Goal: Transaction & Acquisition: Book appointment/travel/reservation

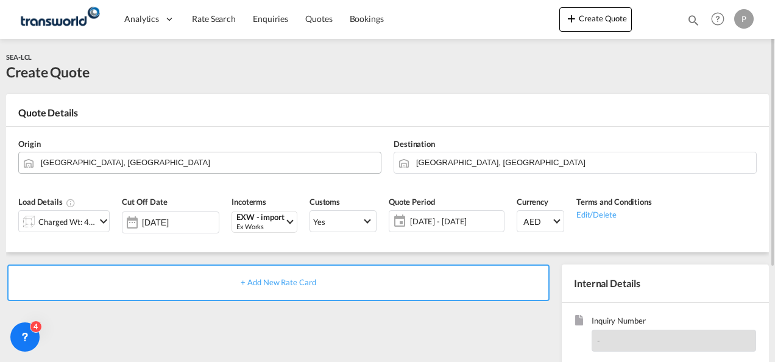
scroll to position [13, 0]
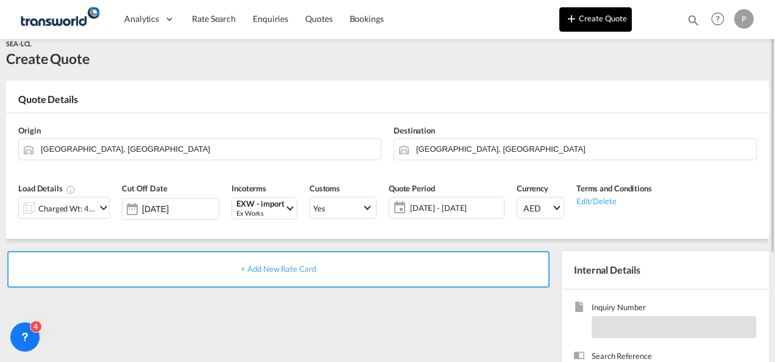
click at [609, 16] on button "Create Quote" at bounding box center [595, 19] width 72 height 24
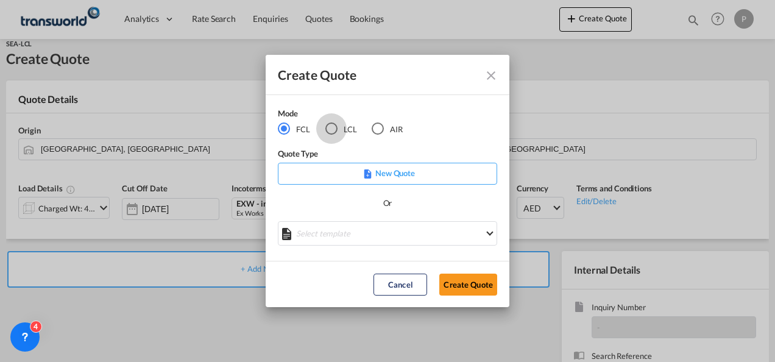
click at [330, 129] on div "LCL" at bounding box center [331, 128] width 12 height 12
click at [465, 278] on button "Create Quote" at bounding box center [468, 285] width 58 height 22
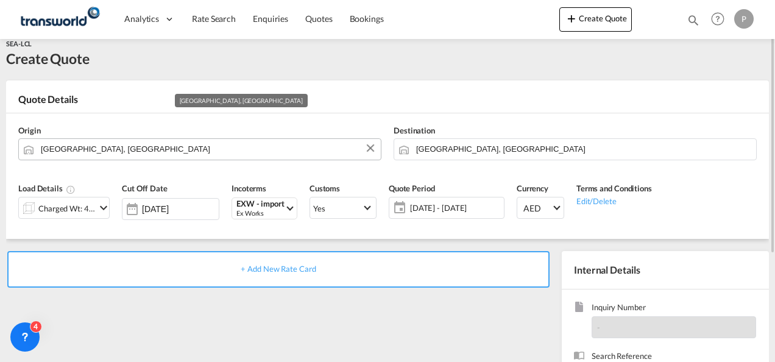
click at [143, 147] on input "[GEOGRAPHIC_DATA], [GEOGRAPHIC_DATA]" at bounding box center [208, 148] width 334 height 21
type input "="
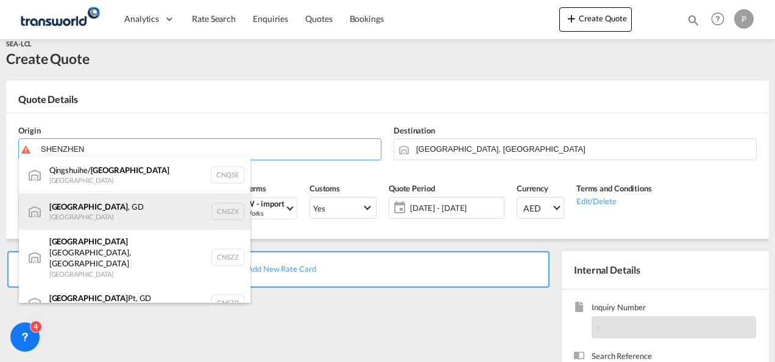
click at [141, 207] on div "[GEOGRAPHIC_DATA] , GD [GEOGRAPHIC_DATA] CNSZX" at bounding box center [134, 211] width 231 height 37
type input "[GEOGRAPHIC_DATA], GD, CNSZX"
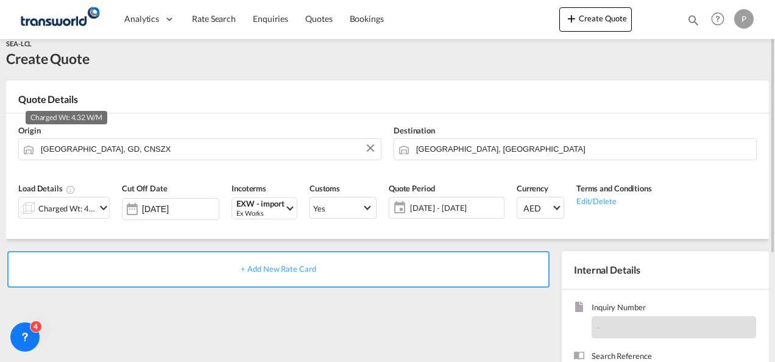
click at [86, 207] on div "Charged Wt: 4.32 W/M" at bounding box center [66, 208] width 57 height 17
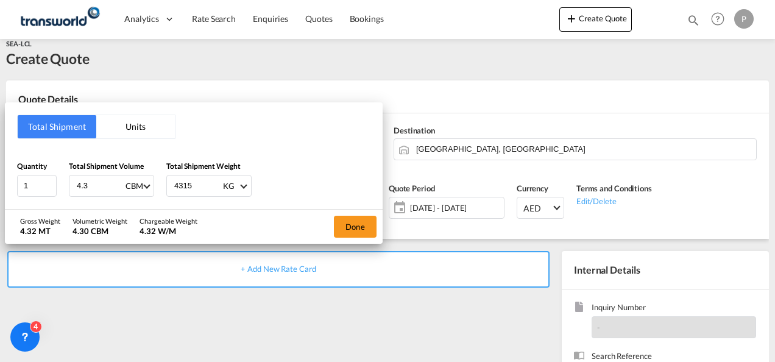
click at [96, 183] on input "4.3" at bounding box center [100, 185] width 49 height 21
type input "4"
type input "1.85"
click at [189, 186] on input "4315" at bounding box center [197, 185] width 49 height 21
type input "4"
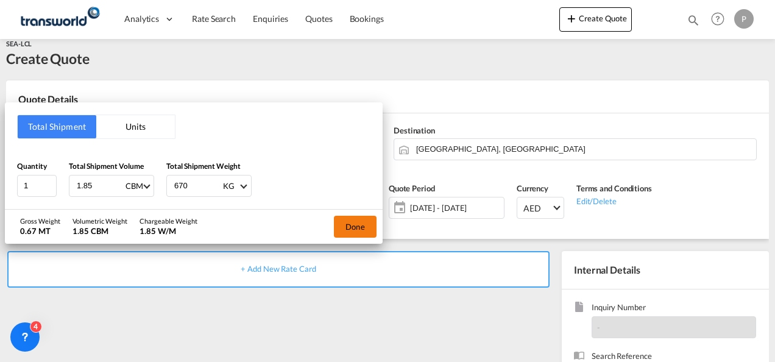
type input "670"
click at [358, 228] on button "Done" at bounding box center [355, 227] width 43 height 22
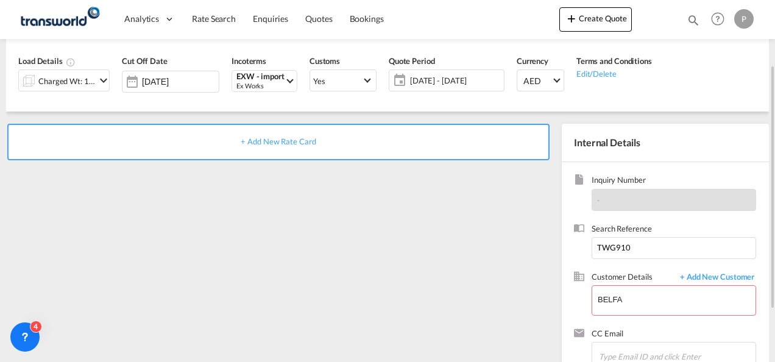
scroll to position [152, 0]
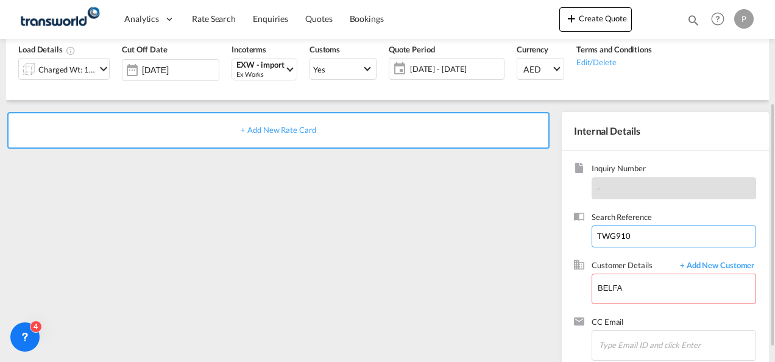
click at [639, 234] on input "TWG910" at bounding box center [674, 236] width 164 height 22
type input "T"
type input "TWG942"
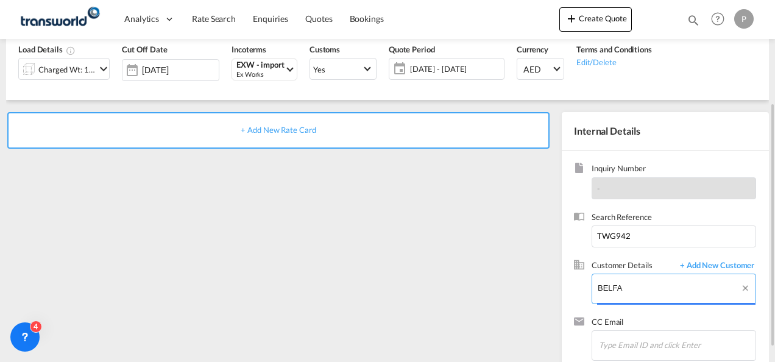
click at [640, 286] on input "BELFA" at bounding box center [677, 287] width 158 height 27
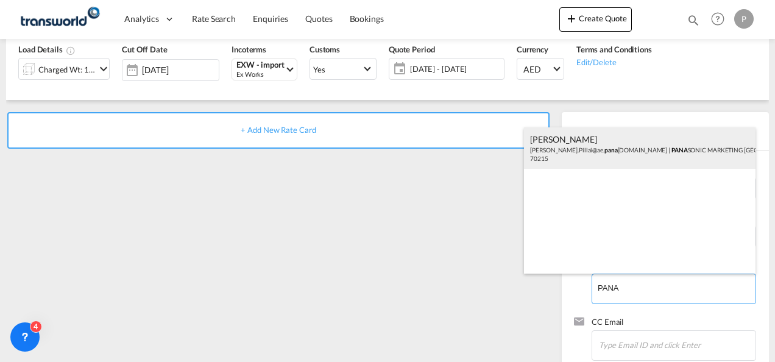
click at [593, 153] on div "[PERSON_NAME] [PERSON_NAME].Pillai@ae. pana [DOMAIN_NAME] | PANA SONIC MARKETIN…" at bounding box center [639, 147] width 231 height 41
type input "PANASONIC MARKETING [GEOGRAPHIC_DATA] AND [GEOGRAPHIC_DATA] (PMMAF) SPARE PARTS…"
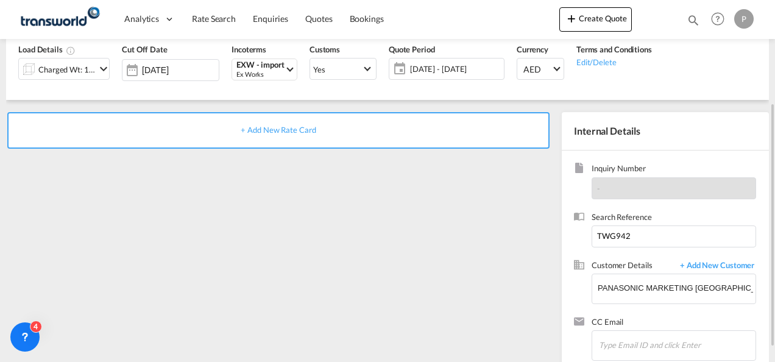
click at [274, 129] on span "+ Add New Rate Card" at bounding box center [278, 130] width 75 height 10
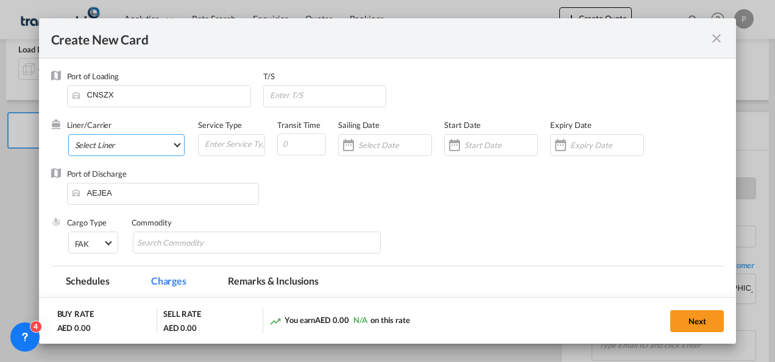
click at [150, 155] on md-select "Select Liner 2HM LOGISTICS D.O.O. / TDWC-CAPODISTRI 2HM LOGISTICS D.O.O. / TDWC…" at bounding box center [126, 145] width 117 height 22
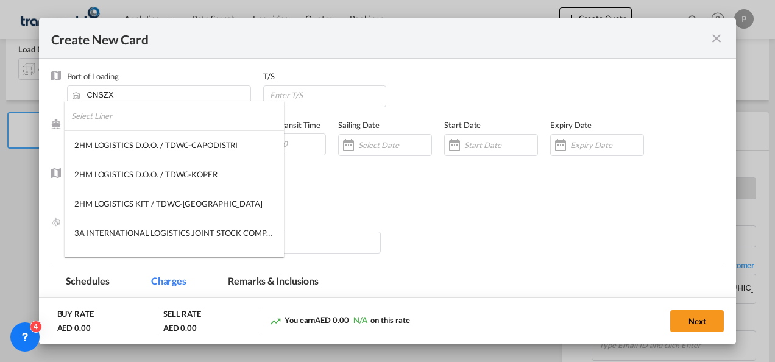
click at [179, 121] on input "search" at bounding box center [177, 115] width 213 height 29
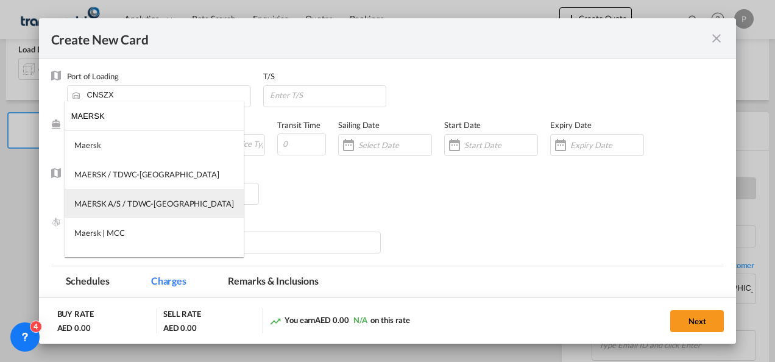
type input "MAERSK"
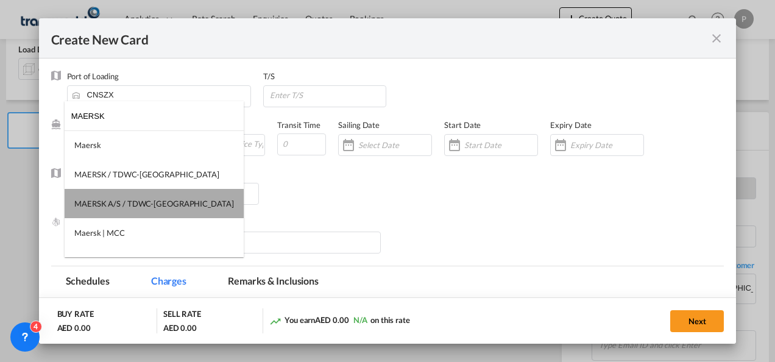
click at [174, 208] on div "MAERSK A/S / TDWC-[GEOGRAPHIC_DATA]" at bounding box center [154, 203] width 160 height 11
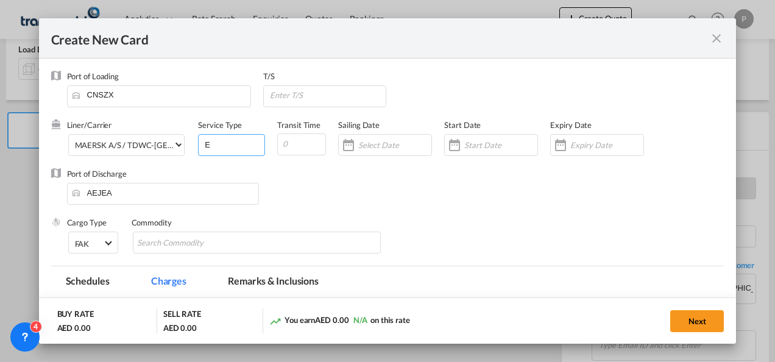
click at [224, 146] on input "E" at bounding box center [233, 144] width 61 height 18
type input "EXW IMPORT"
click at [586, 151] on div "Create New Card ..." at bounding box center [597, 145] width 94 height 22
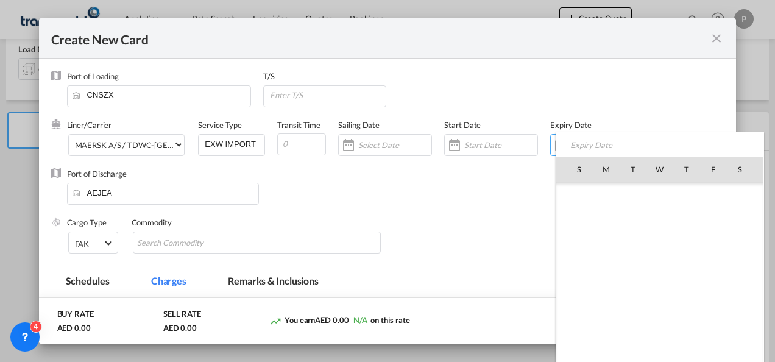
scroll to position [282180, 0]
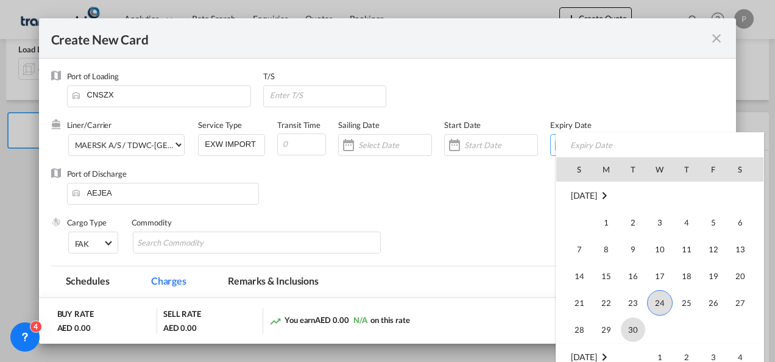
click at [638, 324] on span "30" at bounding box center [633, 329] width 24 height 24
type input "[DATE]"
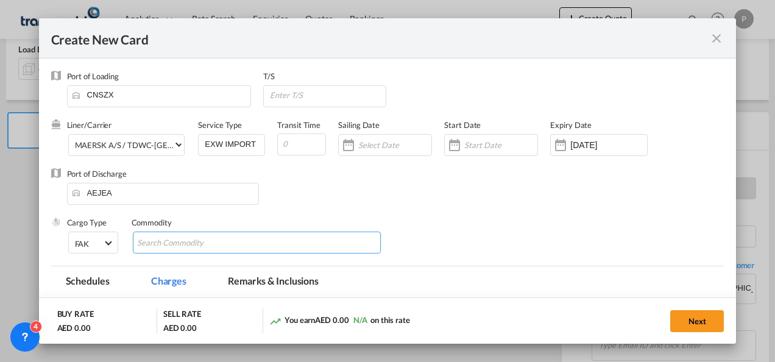
click at [286, 239] on md-chips-wrap "Chips container with autocompletion. Enter the text area, type text to search, …" at bounding box center [257, 242] width 249 height 22
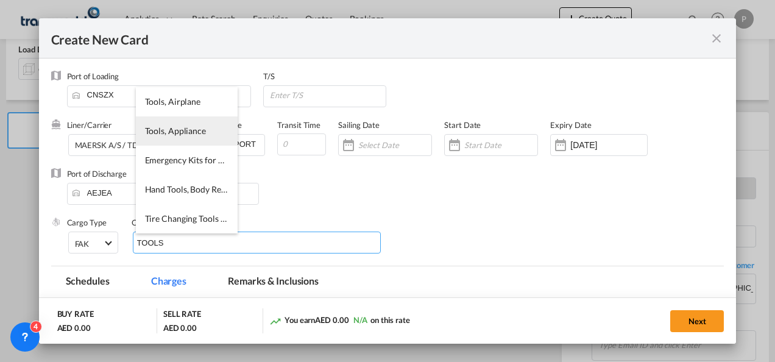
type input "TOOLS"
click at [174, 138] on li "Tools, Appliance" at bounding box center [187, 130] width 102 height 29
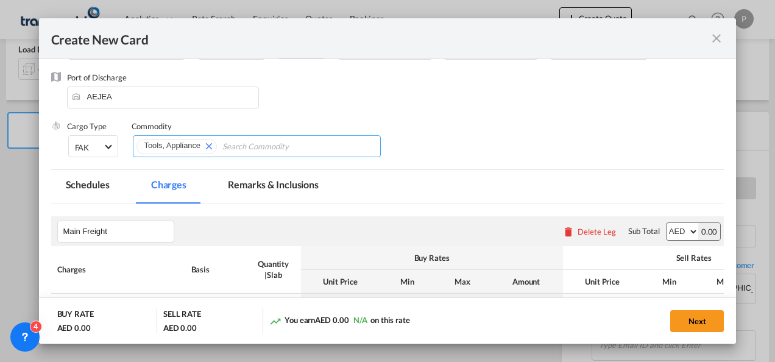
scroll to position [173, 0]
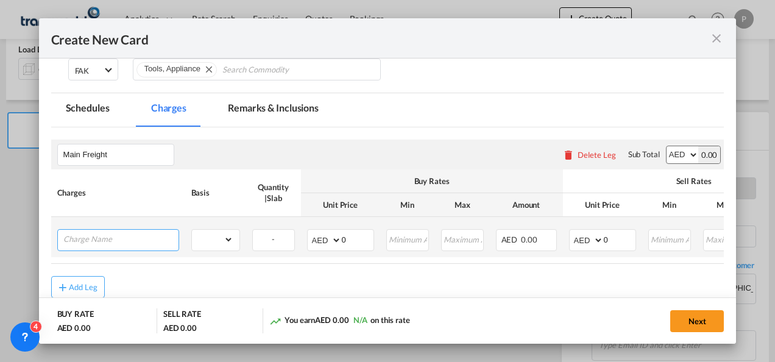
click at [152, 240] on input "Charge Name" at bounding box center [120, 239] width 115 height 18
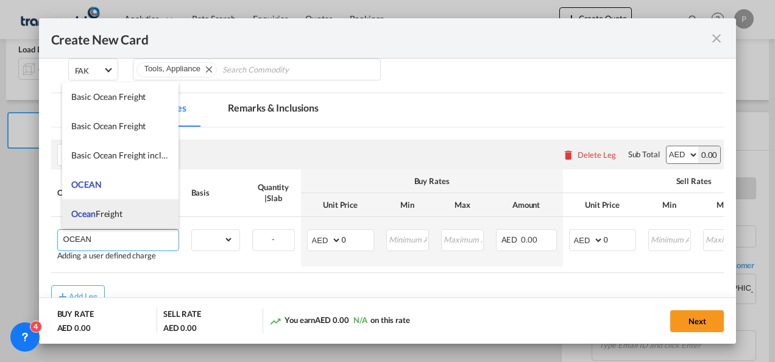
click at [119, 204] on li "Ocean Freight" at bounding box center [120, 213] width 116 height 29
type input "Ocean Freight"
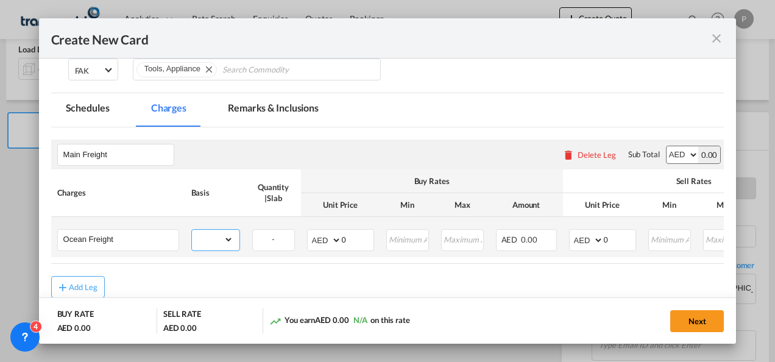
click at [217, 236] on select "gross_weight volumetric_weight per_shipment per_bl per_km per_hawb per_kg flat …" at bounding box center [212, 239] width 41 height 19
select select "per_shipment"
click at [192, 230] on select "gross_weight volumetric_weight per_shipment per_bl per_km per_hawb per_kg flat …" at bounding box center [212, 239] width 41 height 19
click at [616, 241] on input "0" at bounding box center [620, 239] width 32 height 18
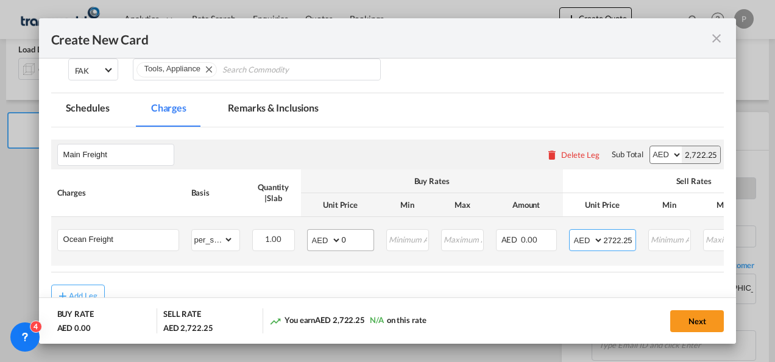
type input "2722.25"
click at [353, 240] on input "0" at bounding box center [358, 239] width 32 height 18
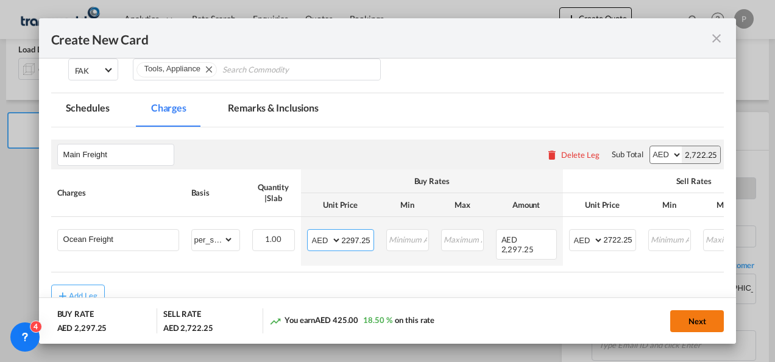
type input "2297.25"
click at [696, 322] on button "Next" at bounding box center [697, 321] width 54 height 22
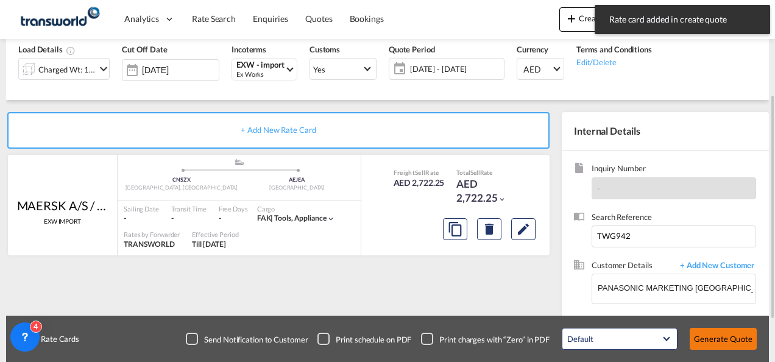
click at [732, 336] on button "Generate Quote" at bounding box center [723, 339] width 67 height 22
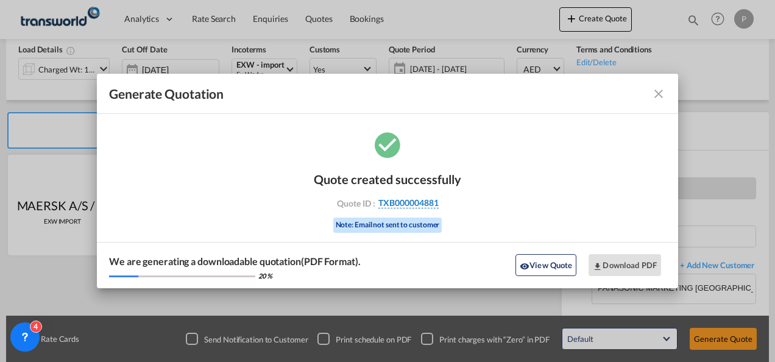
click at [416, 206] on span "TXB000004881" at bounding box center [408, 202] width 60 height 11
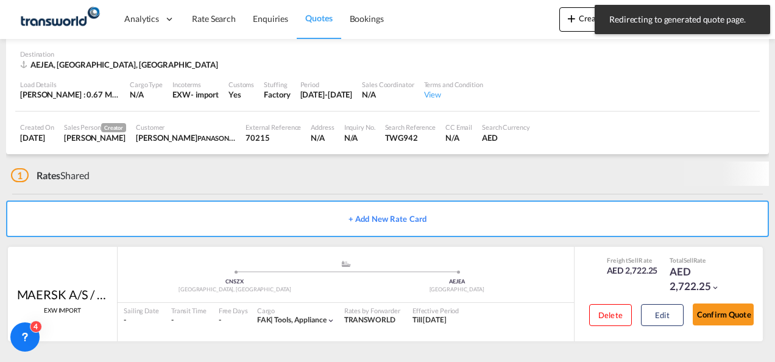
scroll to position [74, 0]
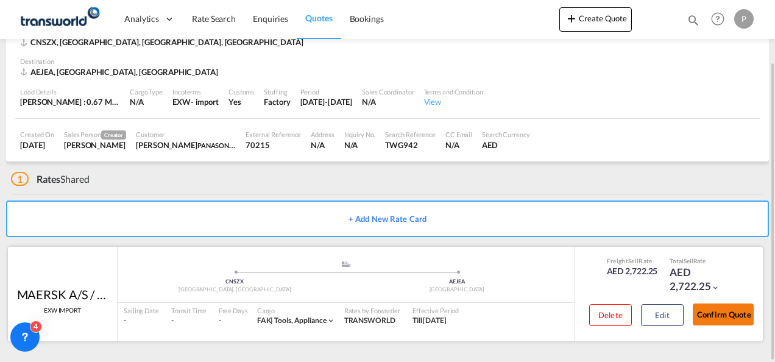
click at [729, 313] on button "Confirm Quote" at bounding box center [723, 314] width 61 height 22
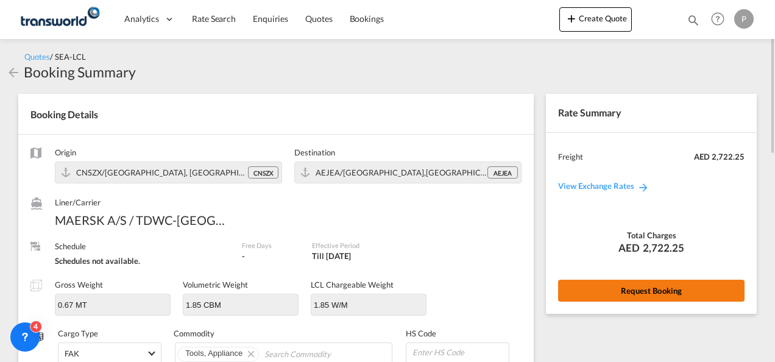
click at [661, 290] on button "Request Booking" at bounding box center [651, 291] width 186 height 22
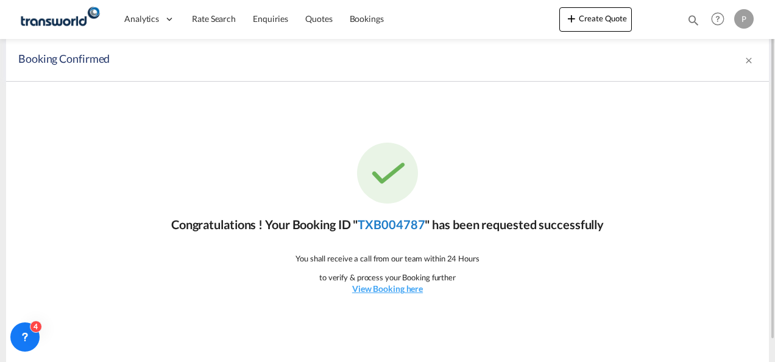
click at [394, 222] on link "TXB004787" at bounding box center [391, 224] width 67 height 15
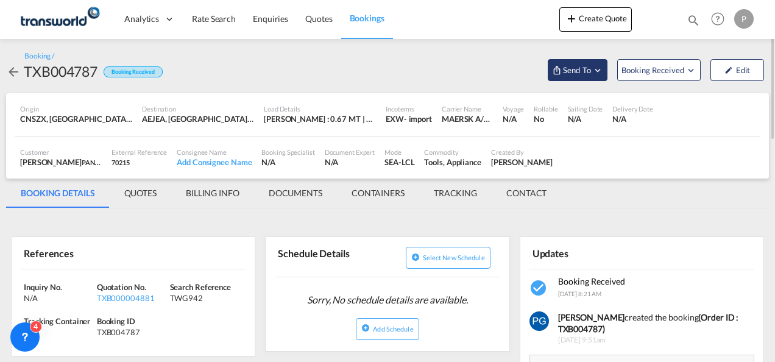
click at [587, 71] on span "Send To" at bounding box center [577, 70] width 30 height 12
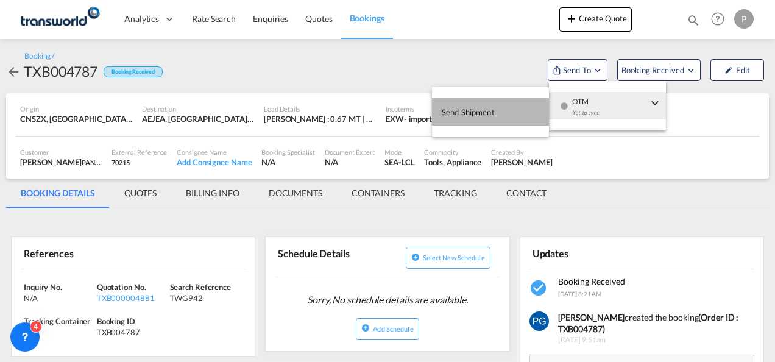
click at [510, 104] on button "Send Shipment" at bounding box center [490, 111] width 117 height 27
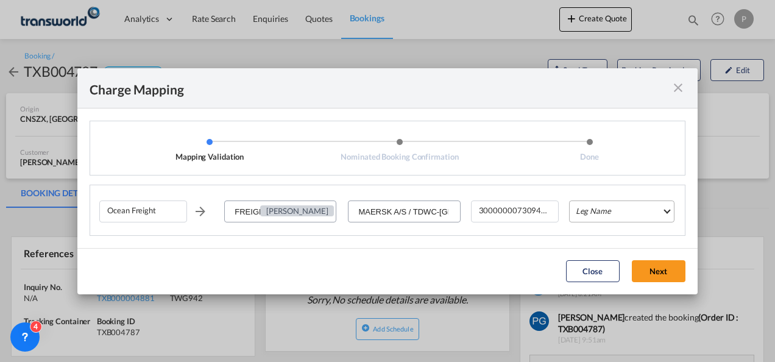
click at [624, 205] on md-select "Leg Name HANDLING ORIGIN VESSEL HANDLING DESTINATION OTHERS TL PICK UP CUSTOMS …" at bounding box center [621, 211] width 105 height 22
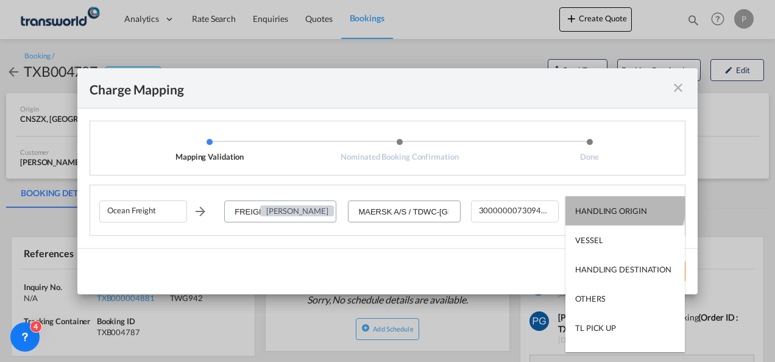
click at [624, 205] on md-option "HANDLING ORIGIN" at bounding box center [624, 210] width 119 height 29
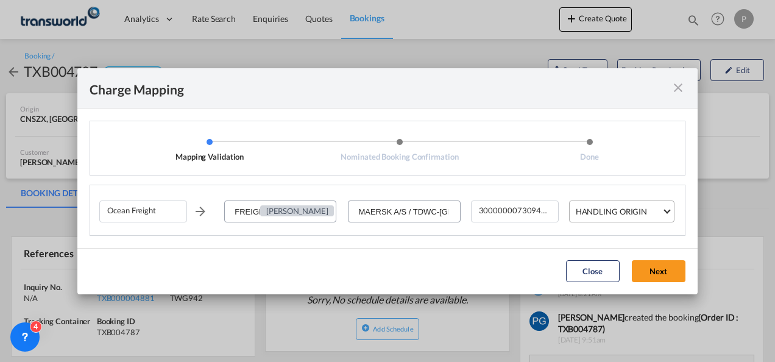
click at [624, 205] on md-select-value "HANDLING ORIGIN" at bounding box center [623, 210] width 99 height 19
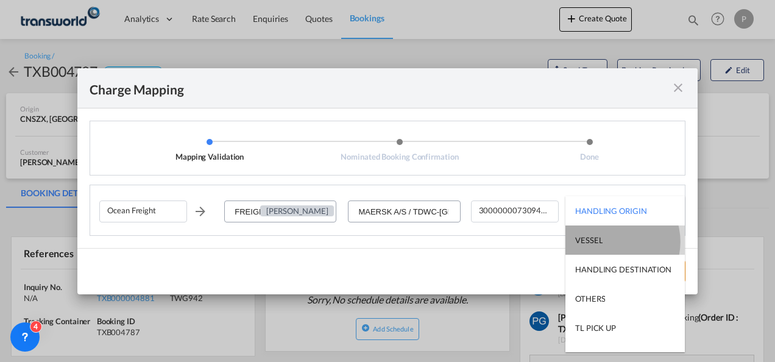
click at [610, 242] on md-option "VESSEL" at bounding box center [624, 239] width 119 height 29
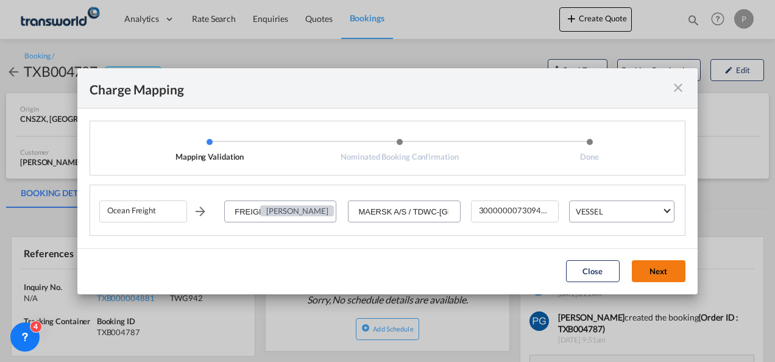
click at [655, 275] on button "Next" at bounding box center [659, 271] width 54 height 22
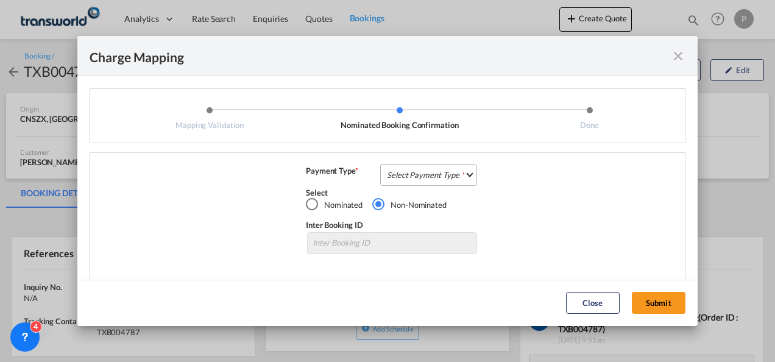
click at [427, 174] on md-select "Select Payment Type COLLECT PREPAID" at bounding box center [428, 175] width 97 height 22
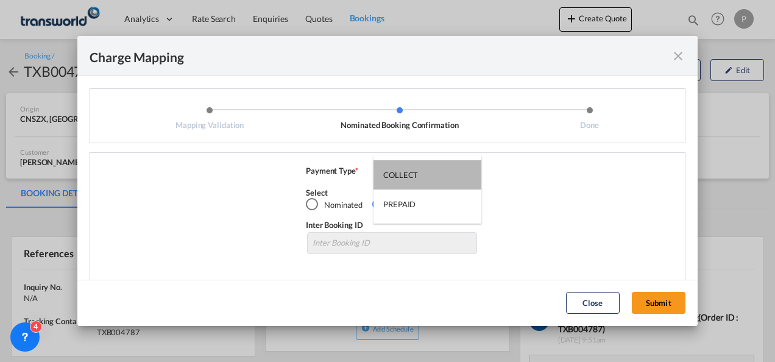
click at [427, 174] on md-option "COLLECT" at bounding box center [427, 174] width 108 height 29
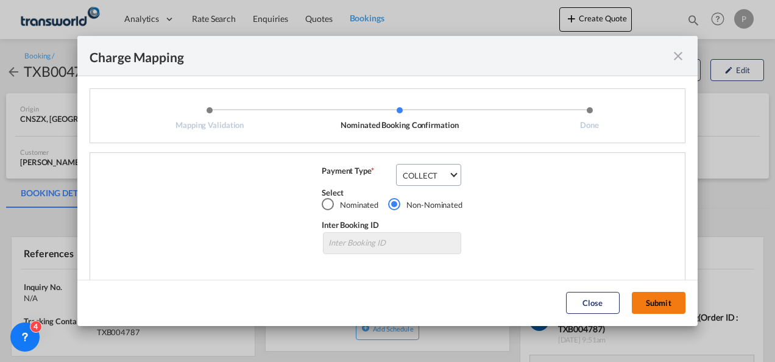
click at [658, 298] on button "Submit" at bounding box center [659, 303] width 54 height 22
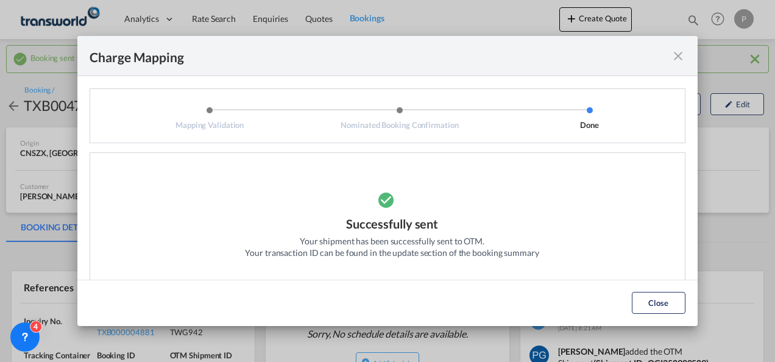
click at [676, 58] on md-icon "icon-close fg-AAA8AD cursor" at bounding box center [678, 56] width 15 height 15
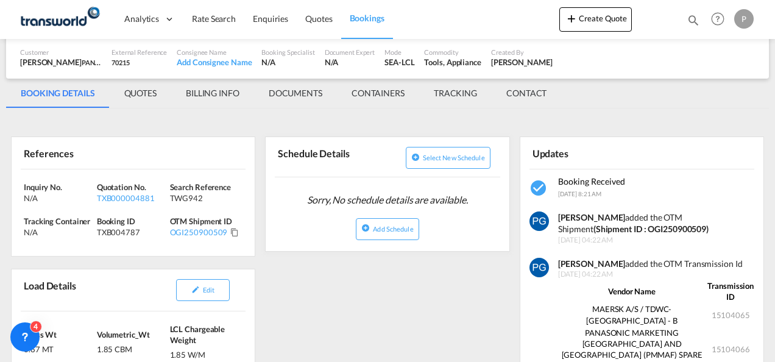
scroll to position [139, 0]
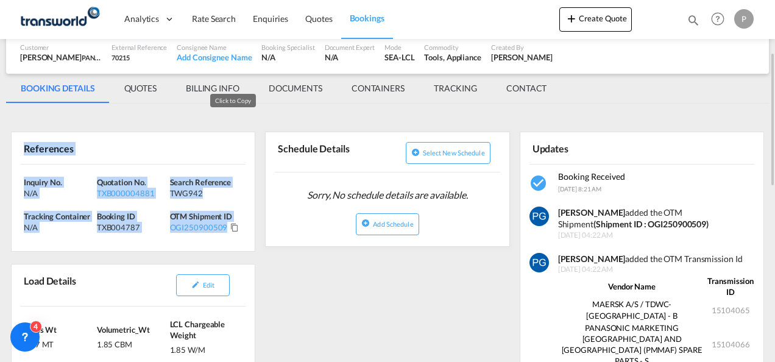
drag, startPoint x: 22, startPoint y: 143, endPoint x: 235, endPoint y: 225, distance: 228.0
click at [235, 225] on div "References Inquiry No. N/A Quotation No. TXB000004881 Search Reference TWG942 T…" at bounding box center [133, 192] width 244 height 120
copy div "References Inquiry No. N/A Quotation No. TXB000004881 Search Reference TWG942 T…"
click at [316, 23] on span "Quotes" at bounding box center [318, 18] width 27 height 10
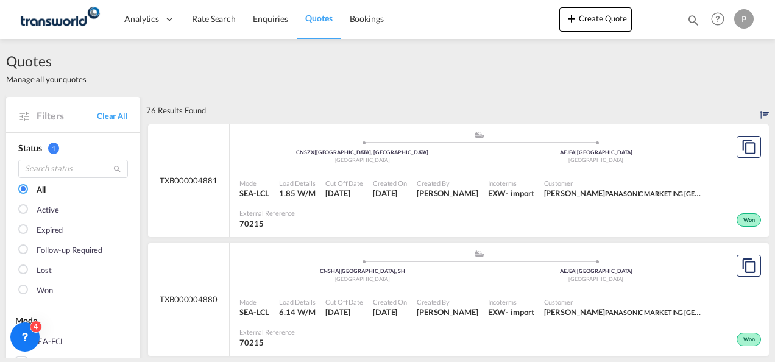
drag, startPoint x: 0, startPoint y: 245, endPoint x: 83, endPoint y: 277, distance: 88.9
click at [83, 277] on div "Lost" at bounding box center [73, 274] width 110 height 20
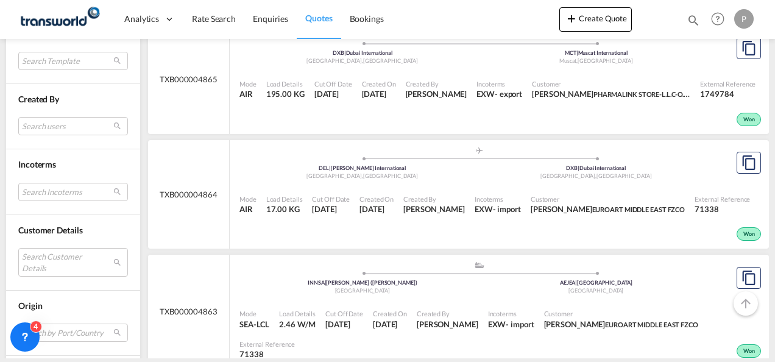
scroll to position [456, 0]
click at [37, 250] on md-select "Search Customer Details user name user [PERSON_NAME] [PERSON_NAME][EMAIL_ADDRES…" at bounding box center [73, 261] width 110 height 28
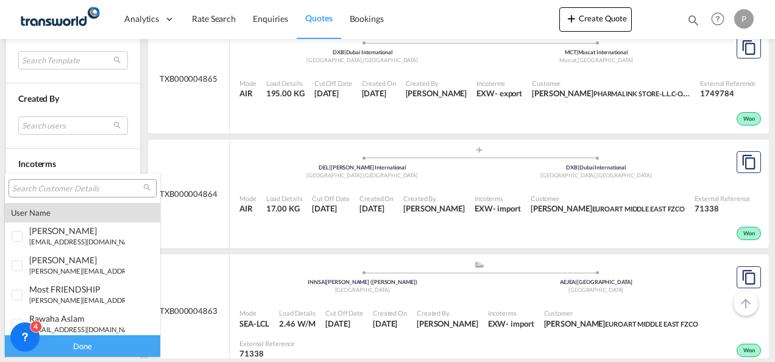
click at [30, 190] on input "search" at bounding box center [77, 188] width 131 height 11
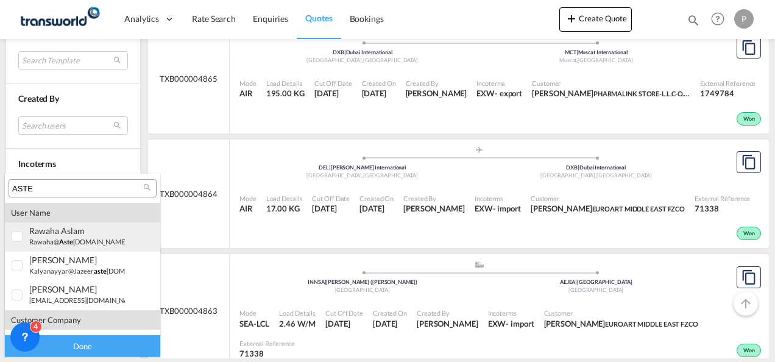
type input "ASTE"
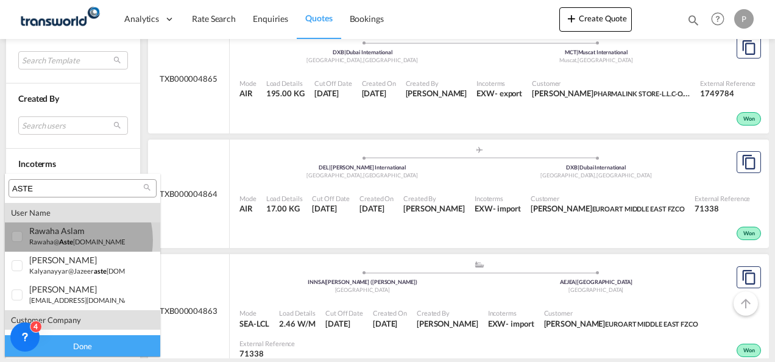
click at [68, 240] on span "aste" at bounding box center [66, 242] width 14 height 8
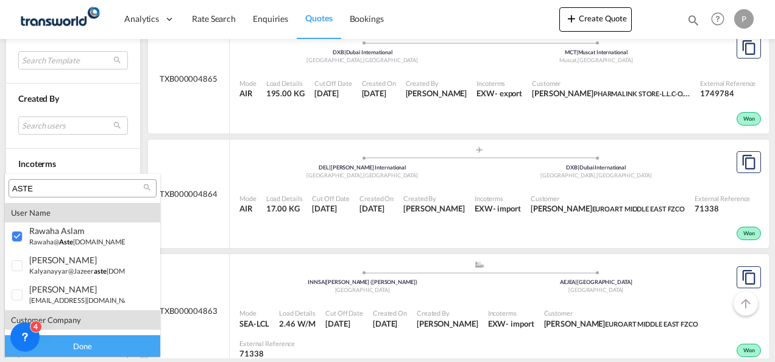
click at [87, 348] on div "Done" at bounding box center [82, 345] width 155 height 21
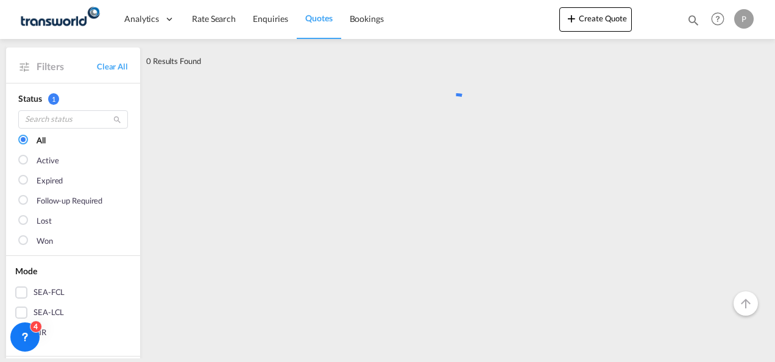
scroll to position [0, 0]
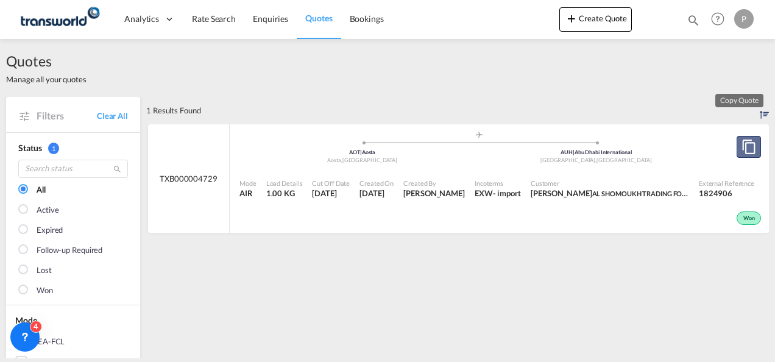
click at [741, 146] on md-icon "assets/icons/custom/copyQuote.svg" at bounding box center [748, 146] width 15 height 15
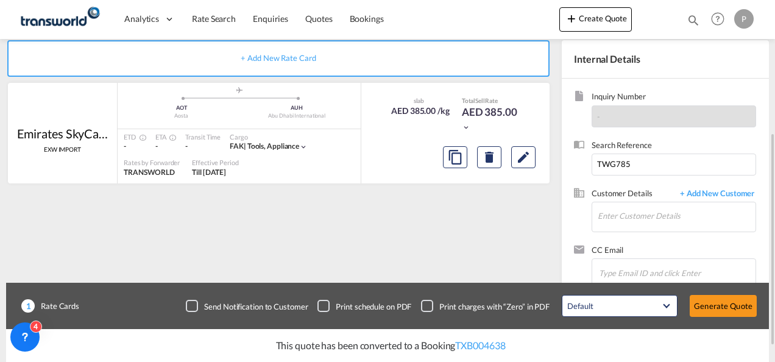
scroll to position [225, 0]
click at [615, 210] on input "Enter Customer Details" at bounding box center [677, 215] width 158 height 27
type input "ASTE"
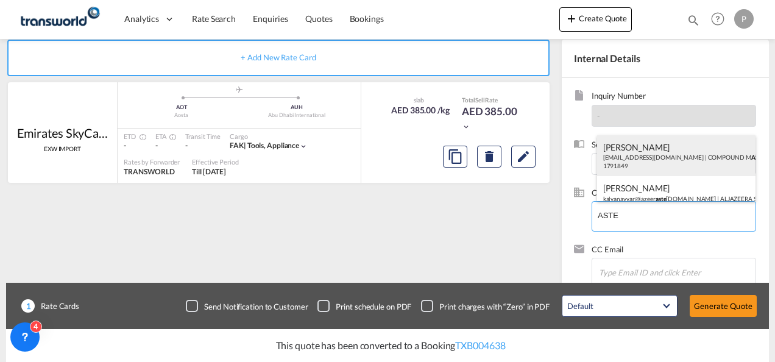
scroll to position [16, 0]
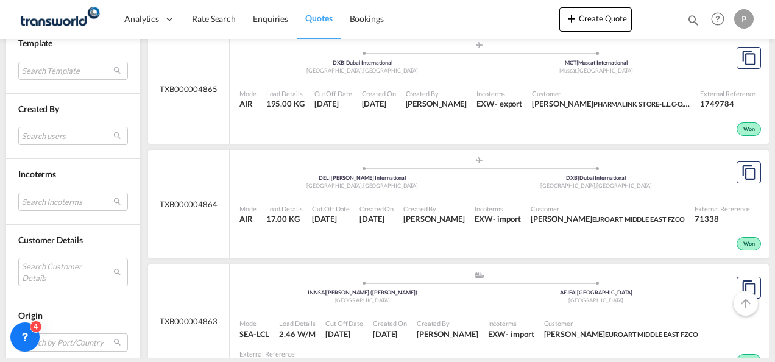
scroll to position [447, 0]
click at [43, 262] on md-select "Search Customer Details user name user [PERSON_NAME] [PERSON_NAME][EMAIL_ADDRES…" at bounding box center [73, 271] width 110 height 28
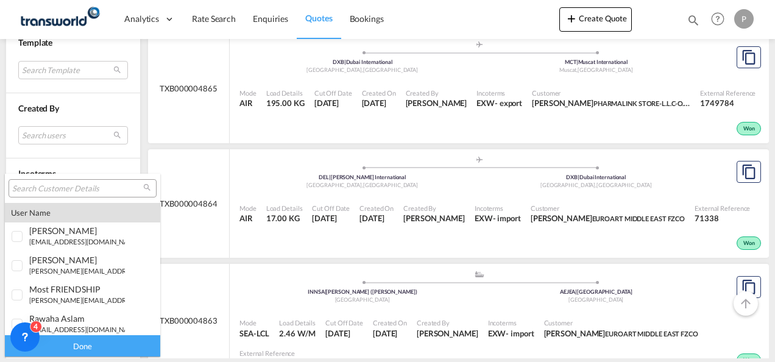
type md-option "[object Object]"
click at [58, 188] on input "search" at bounding box center [77, 188] width 131 height 11
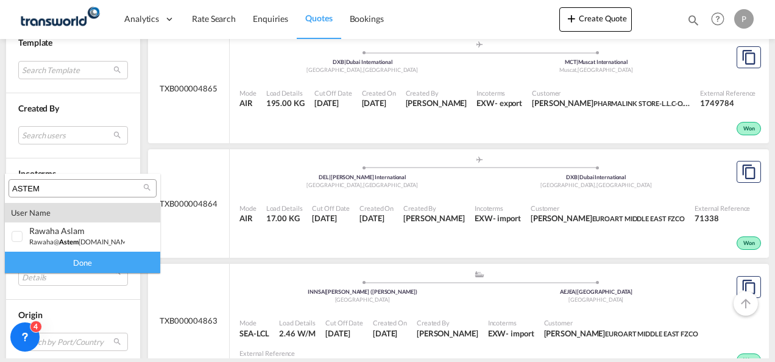
type input "ASTEM"
